Goal: Check status: Check status

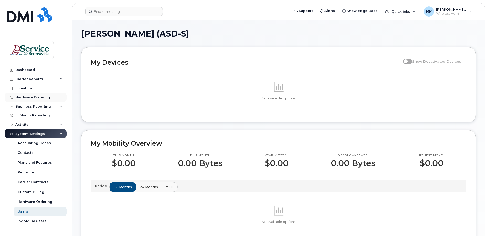
click at [25, 96] on div "Hardware Ordering" at bounding box center [32, 97] width 35 height 4
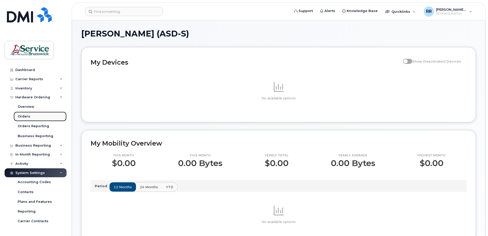
click at [26, 118] on div "Orders" at bounding box center [24, 116] width 13 height 5
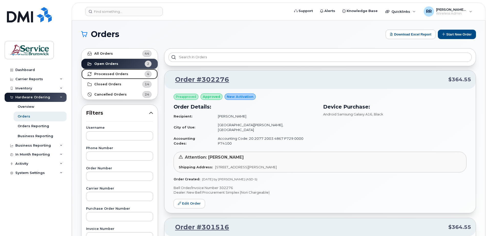
click at [116, 74] on strong "Processed Orders" at bounding box center [111, 74] width 34 height 4
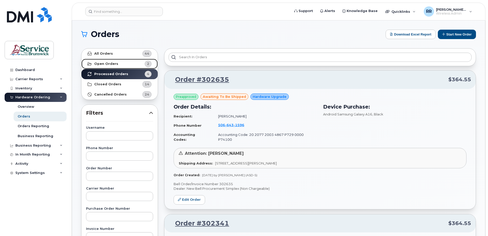
click at [102, 65] on strong "Open Orders" at bounding box center [106, 64] width 24 height 4
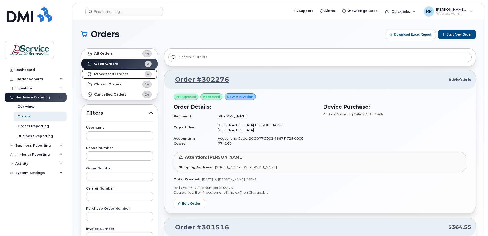
click at [109, 73] on strong "Processed Orders" at bounding box center [111, 74] width 34 height 4
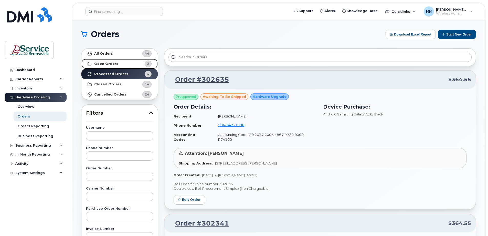
click at [106, 64] on strong "Open Orders" at bounding box center [106, 64] width 24 height 4
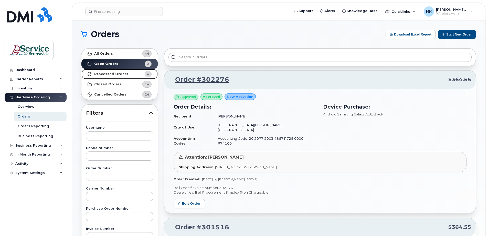
click at [115, 75] on strong "Processed Orders" at bounding box center [111, 74] width 34 height 4
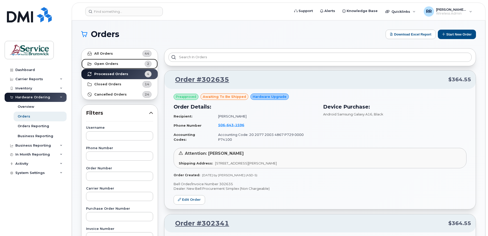
click at [111, 64] on strong "Open Orders" at bounding box center [106, 64] width 24 height 4
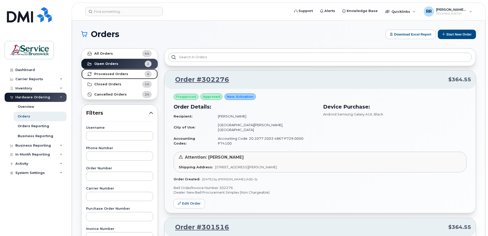
click at [101, 73] on strong "Processed Orders" at bounding box center [111, 74] width 34 height 4
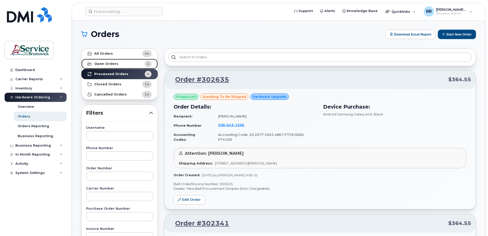
click at [103, 63] on strong "Open Orders" at bounding box center [106, 64] width 24 height 4
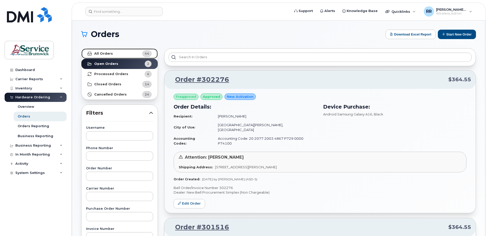
click at [108, 54] on strong "All Orders" at bounding box center [103, 54] width 19 height 4
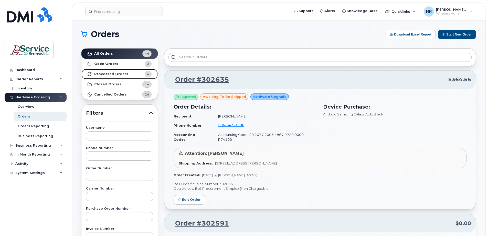
click at [107, 72] on strong "Processed Orders" at bounding box center [111, 74] width 34 height 4
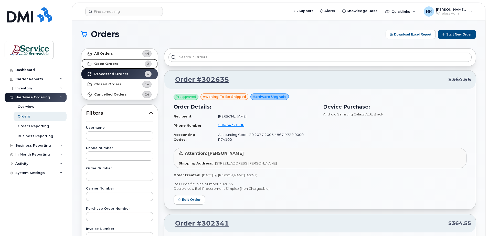
click at [103, 66] on strong "Open Orders" at bounding box center [106, 64] width 24 height 4
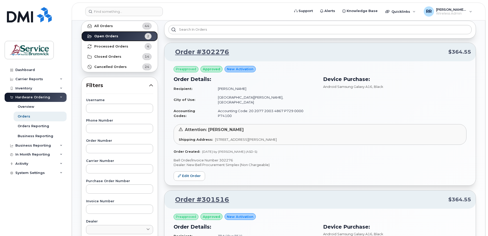
scroll to position [26, 0]
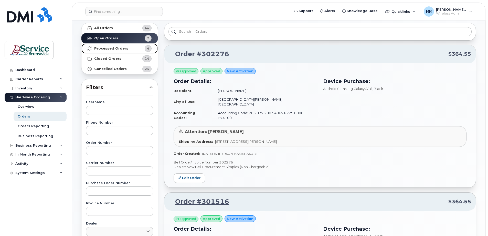
click at [116, 49] on strong "Processed Orders" at bounding box center [111, 49] width 34 height 4
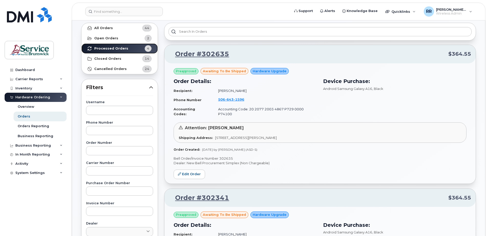
scroll to position [0, 0]
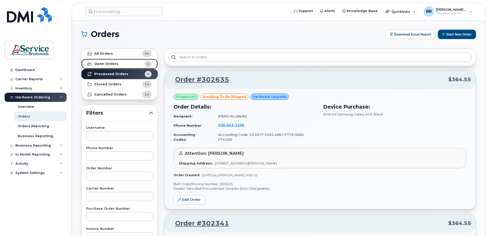
click at [110, 64] on strong "Open Orders" at bounding box center [106, 64] width 24 height 4
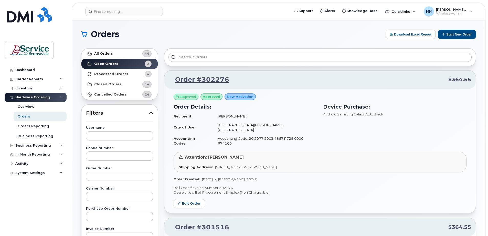
click at [273, 106] on h3 "Order Details:" at bounding box center [245, 107] width 143 height 8
click at [109, 85] on strong "Closed Orders" at bounding box center [107, 84] width 27 height 4
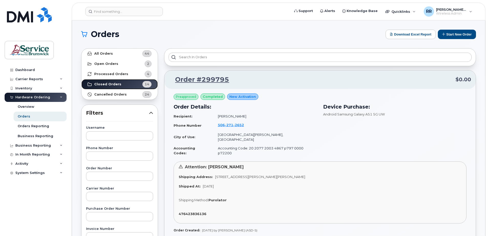
click at [107, 85] on strong "Closed Orders" at bounding box center [107, 84] width 27 height 4
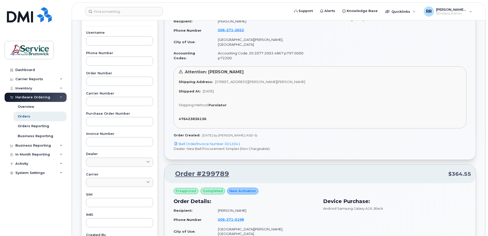
scroll to position [26, 0]
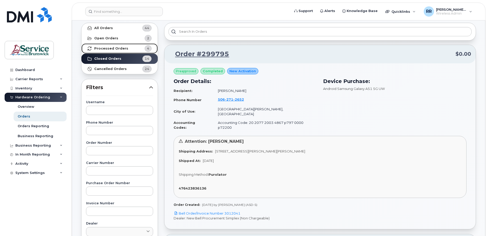
click at [96, 48] on strong "Processed Orders" at bounding box center [111, 49] width 34 height 4
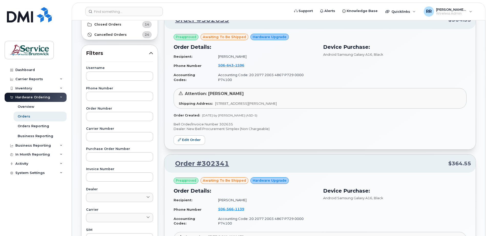
scroll to position [0, 0]
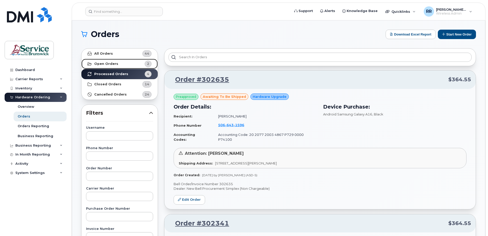
click at [100, 64] on strong "Open Orders" at bounding box center [106, 64] width 24 height 4
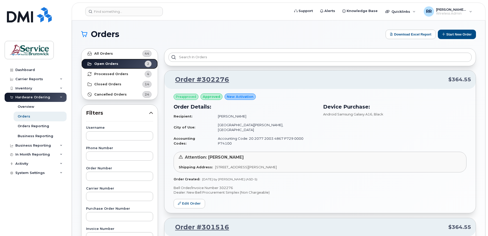
click at [100, 64] on strong "Open Orders" at bounding box center [106, 64] width 24 height 4
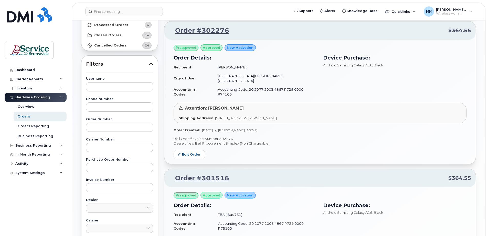
scroll to position [51, 0]
